Goal: Task Accomplishment & Management: Use online tool/utility

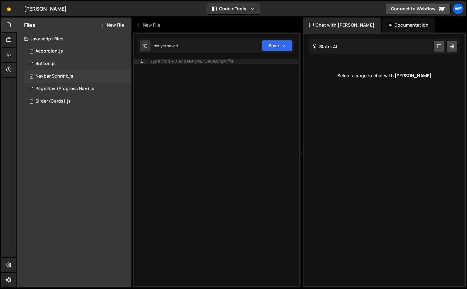
click at [59, 78] on div "Navbar Schrink.js" at bounding box center [54, 77] width 38 height 6
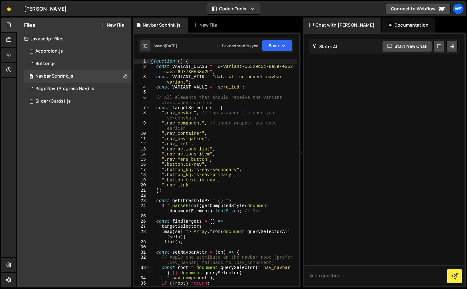
click at [195, 98] on div "( function ( ) { const VARIANT_CLASS = "w-variant-56329d0c-8e3e-e352 -caea-6d77…" at bounding box center [223, 180] width 147 height 243
type textarea "})();"
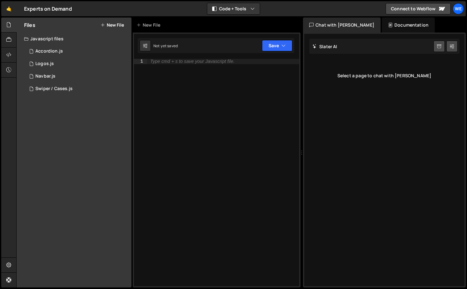
click at [114, 27] on button "New File" at bounding box center [111, 25] width 23 height 5
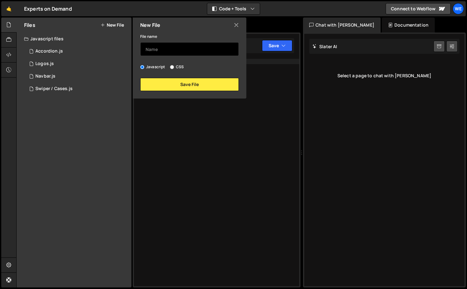
click at [158, 49] on input "text" at bounding box center [189, 49] width 99 height 14
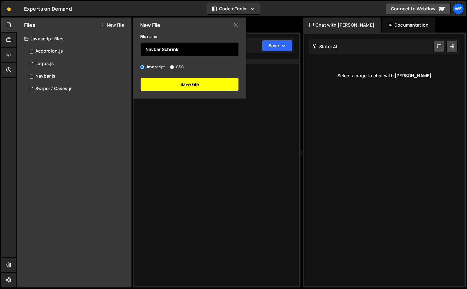
type input "Navbar Schrink"
click at [172, 84] on button "Save File" at bounding box center [189, 84] width 99 height 13
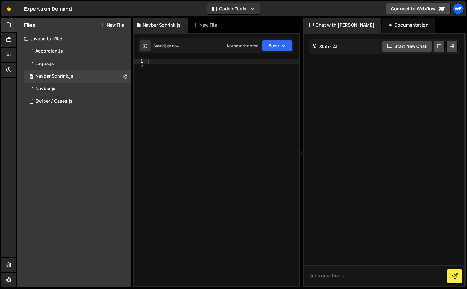
click at [181, 98] on div at bounding box center [223, 178] width 152 height 238
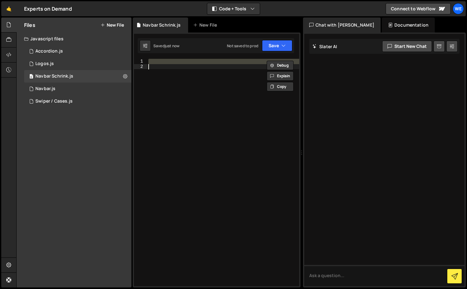
paste textarea
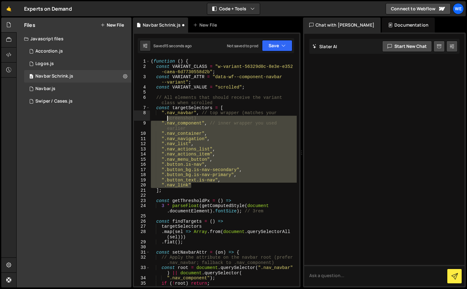
drag, startPoint x: 196, startPoint y: 185, endPoint x: 137, endPoint y: 119, distance: 88.7
click at [137, 119] on div "1 2 3 4 5 6 7 8 9 10 11 12 13 14 15 16 17 18 19 20 21 22 23 24 25 26 27 28 29 3…" at bounding box center [216, 172] width 165 height 227
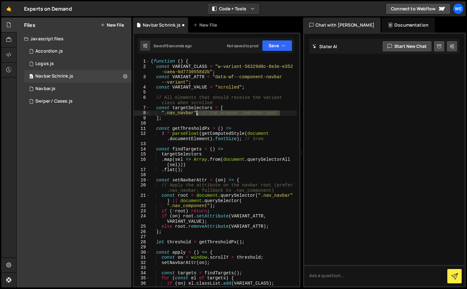
drag, startPoint x: 289, startPoint y: 113, endPoint x: 197, endPoint y: 114, distance: 92.3
click at [197, 114] on div "( function ( ) { const VARIANT_CLASS = "w-variant-56329d0c-8e3e-e352 -caea-6d77…" at bounding box center [223, 178] width 147 height 238
type textarea "".nav_navbar","
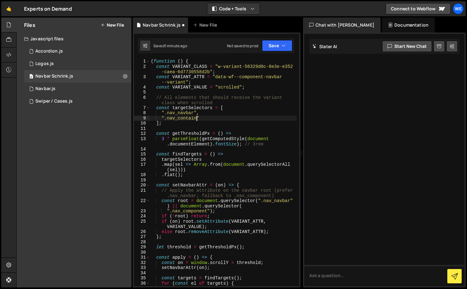
scroll to position [0, 3]
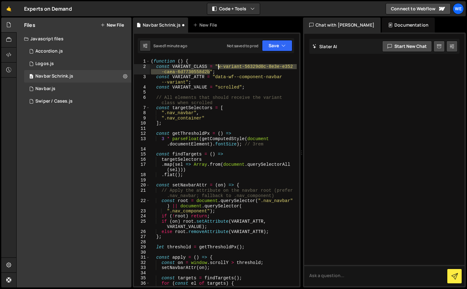
drag, startPoint x: 210, startPoint y: 72, endPoint x: 219, endPoint y: 68, distance: 9.8
click at [219, 68] on div "( function ( ) { const VARIANT_CLASS = "w-variant-56329d0c-8e3e-e352 -caea-6d77…" at bounding box center [223, 178] width 147 height 238
paste textarea "262e6068-7342-3dc5-11f6-adff02f87ffe"
type textarea "const VARIANT_CLASS = "w-variant-262e6068-7342-3dc5-11f6-adff02f87ffe";"
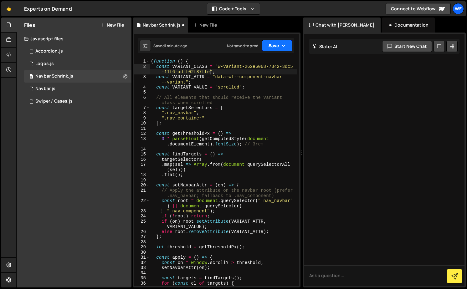
click at [273, 48] on button "Save" at bounding box center [277, 45] width 30 height 11
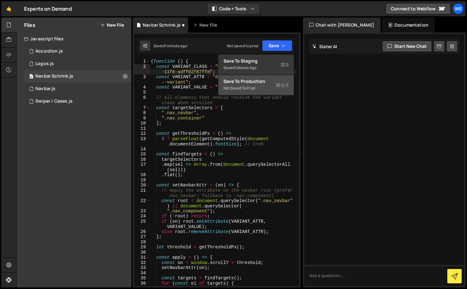
click at [263, 84] on div "Not saved to prod" at bounding box center [255, 88] width 65 height 8
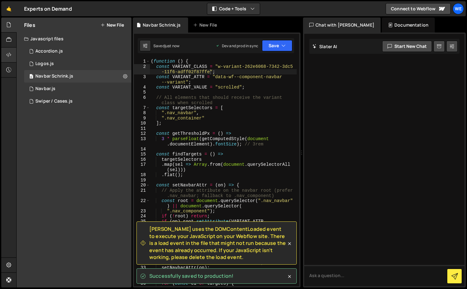
click at [10, 56] on icon at bounding box center [8, 54] width 5 height 7
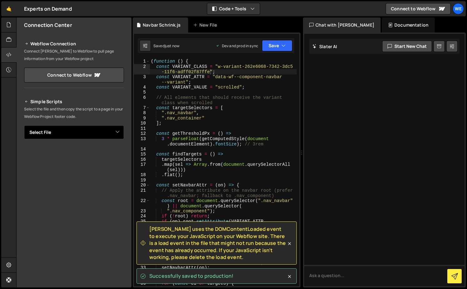
click at [69, 130] on select "Select File Accordion.js Logos.js Navbar.js Swiper / Cases.js Navbar Schrink.js" at bounding box center [74, 132] width 100 height 14
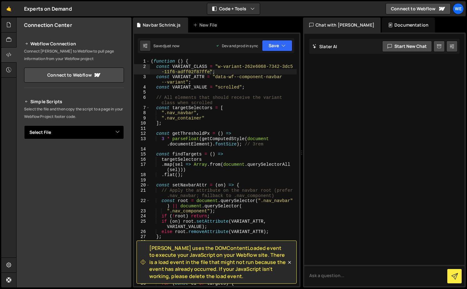
select select "46378"
click at [24, 125] on select "Select File Accordion.js Logos.js Navbar.js Swiper / Cases.js Navbar Schrink.js" at bounding box center [74, 132] width 100 height 14
click at [117, 153] on button "Button group with nested dropdown" at bounding box center [119, 153] width 9 height 13
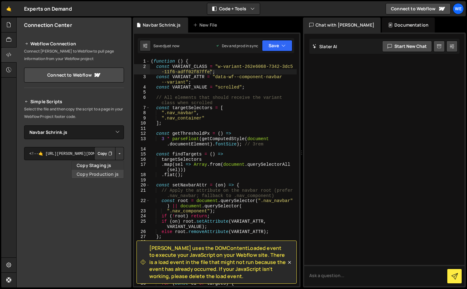
click at [108, 172] on link "Copy Production js" at bounding box center [98, 174] width 52 height 9
